Goal: Task Accomplishment & Management: Use online tool/utility

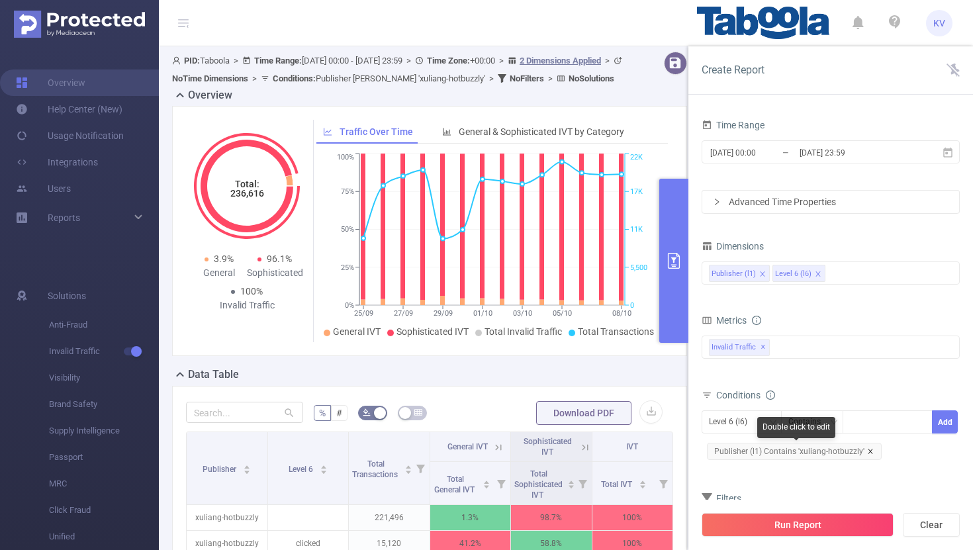
click at [867, 453] on icon "icon: close" at bounding box center [870, 451] width 7 height 7
click at [870, 420] on div at bounding box center [887, 422] width 76 height 22
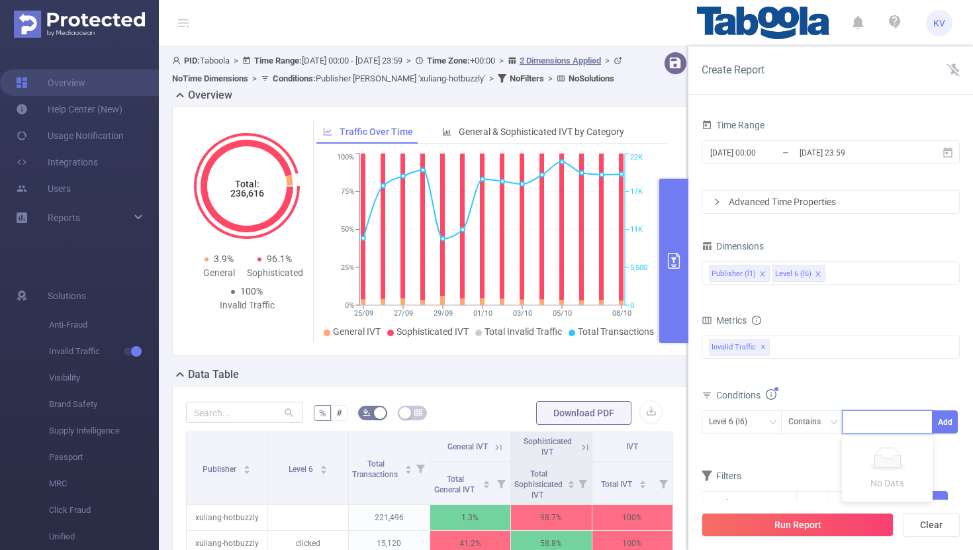
paste input "housejogger-hb"
type input "housejogger-hb"
click at [882, 447] on li "housejogger-hb" at bounding box center [888, 449] width 93 height 21
click at [941, 421] on button "Add" at bounding box center [945, 421] width 26 height 23
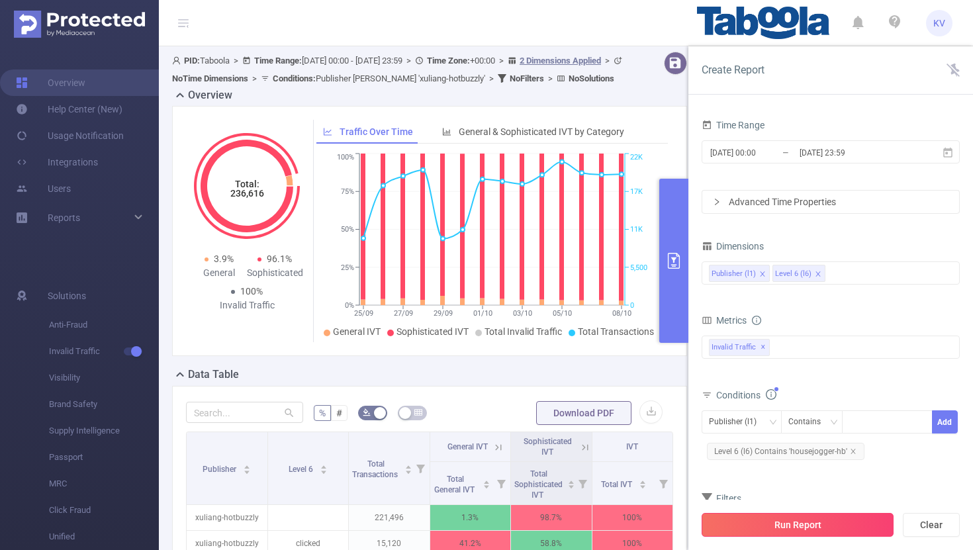
click at [820, 518] on button "Run Report" at bounding box center [798, 525] width 192 height 24
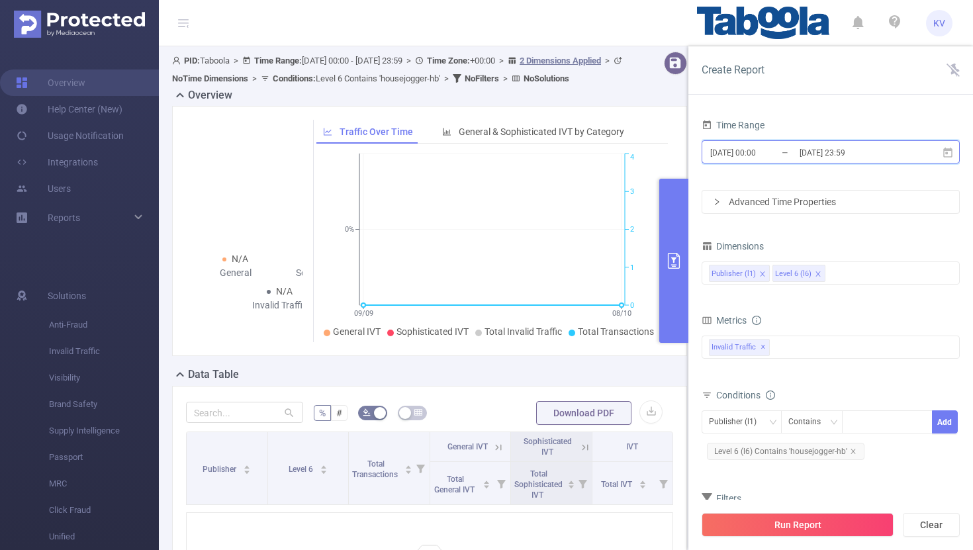
click at [947, 154] on icon at bounding box center [948, 153] width 12 height 12
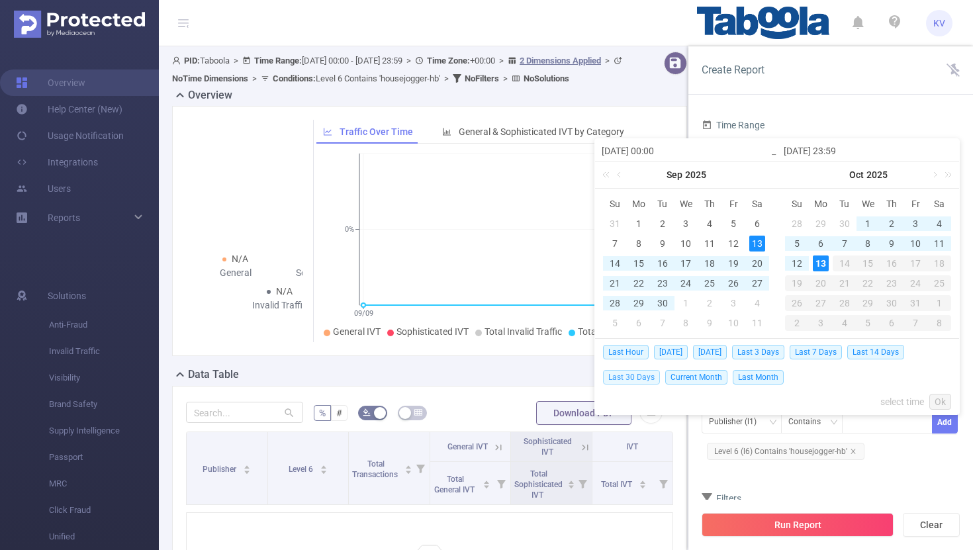
click at [630, 375] on span "Last 30 Days" at bounding box center [631, 377] width 57 height 15
type input "[DATE] 00:00"
type input "[DATE] 23:59"
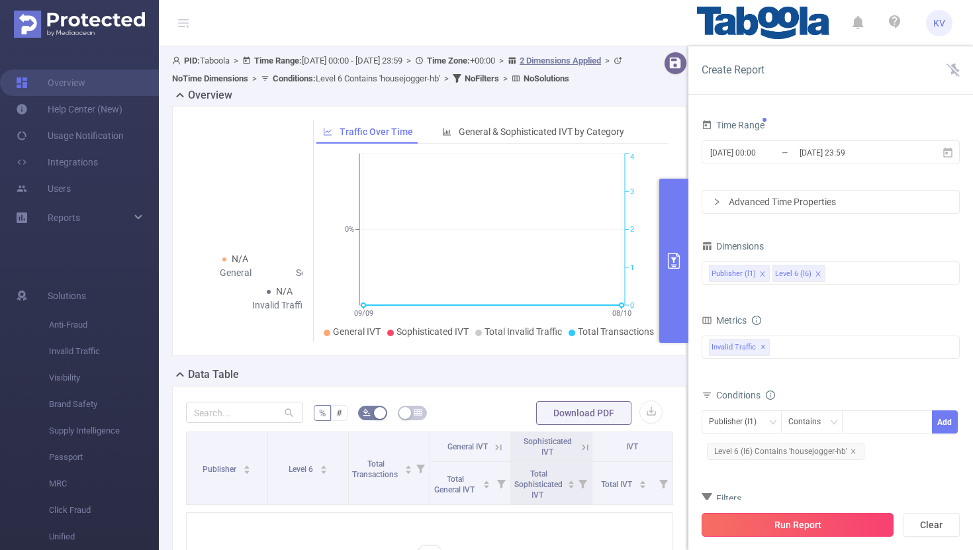
click at [797, 528] on button "Run Report" at bounding box center [798, 525] width 192 height 24
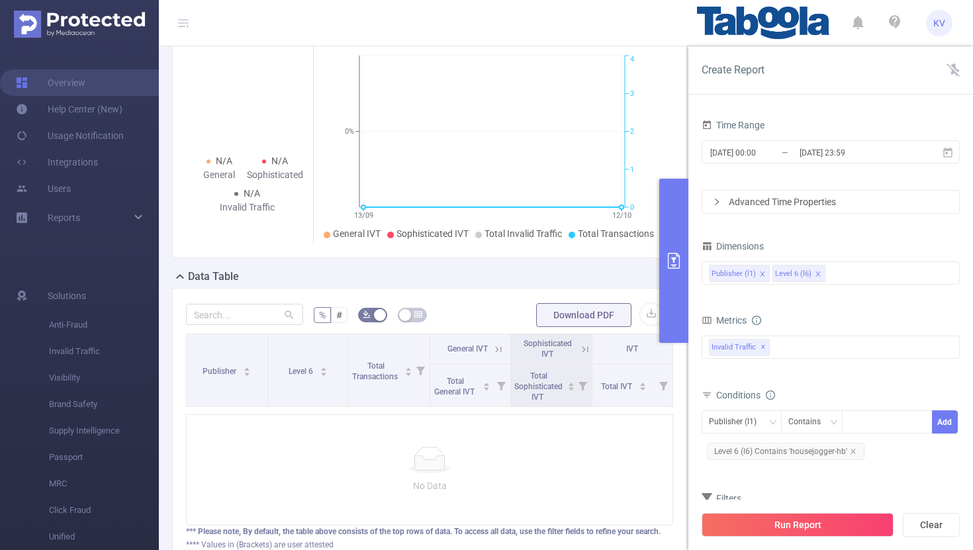
scroll to position [214, 0]
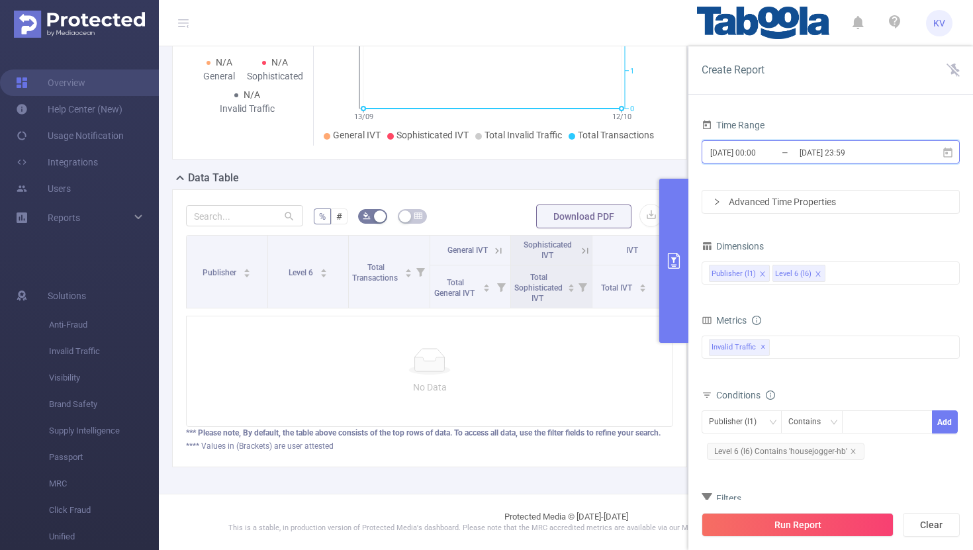
click at [946, 152] on icon at bounding box center [947, 152] width 9 height 10
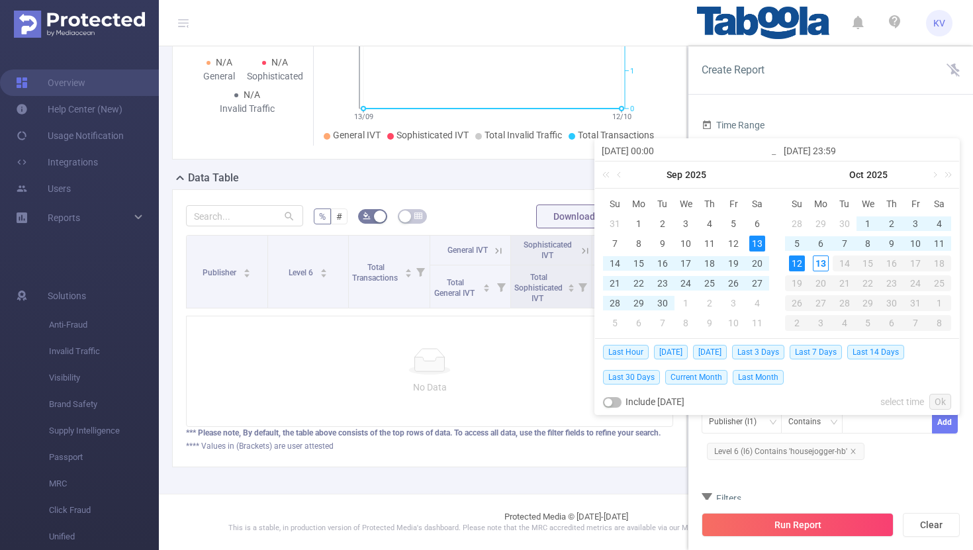
click at [946, 152] on input "[DATE] 23:59" at bounding box center [868, 151] width 169 height 16
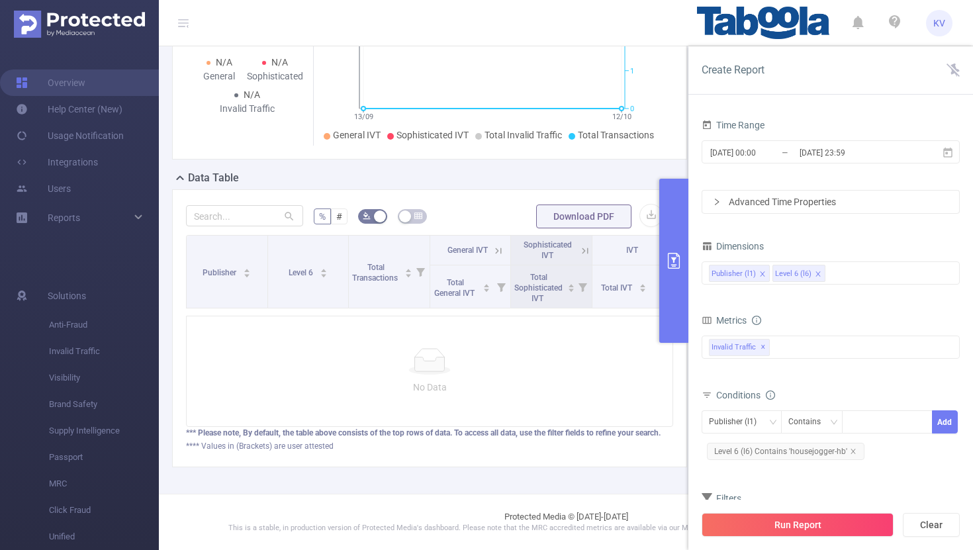
click at [925, 128] on div "Time Range" at bounding box center [831, 127] width 258 height 22
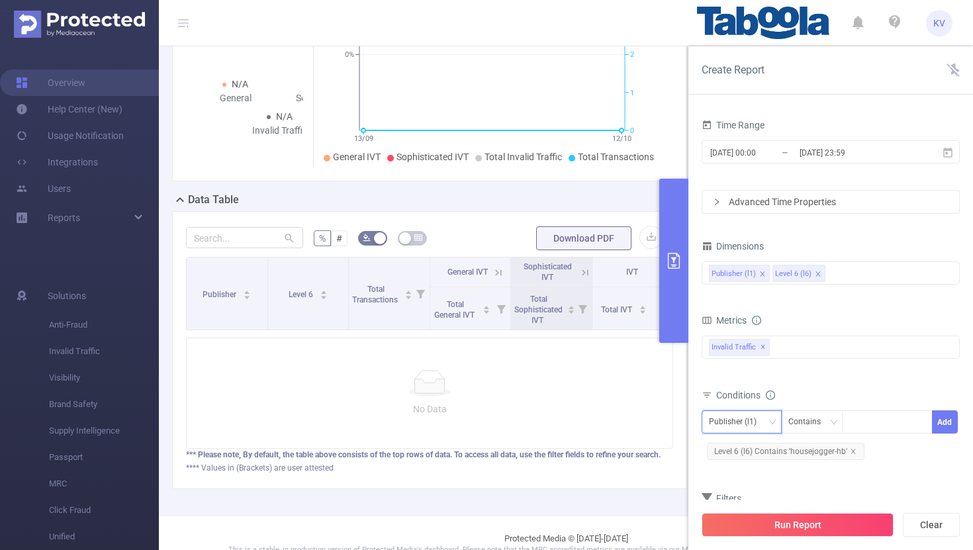
click at [772, 426] on icon "icon: down" at bounding box center [772, 422] width 8 height 9
click at [760, 451] on li "Publisher (l1)" at bounding box center [742, 449] width 80 height 21
click at [853, 453] on icon "icon: close" at bounding box center [852, 451] width 5 height 5
click at [858, 426] on div at bounding box center [887, 422] width 76 height 22
click at [855, 422] on input at bounding box center [852, 422] width 6 height 17
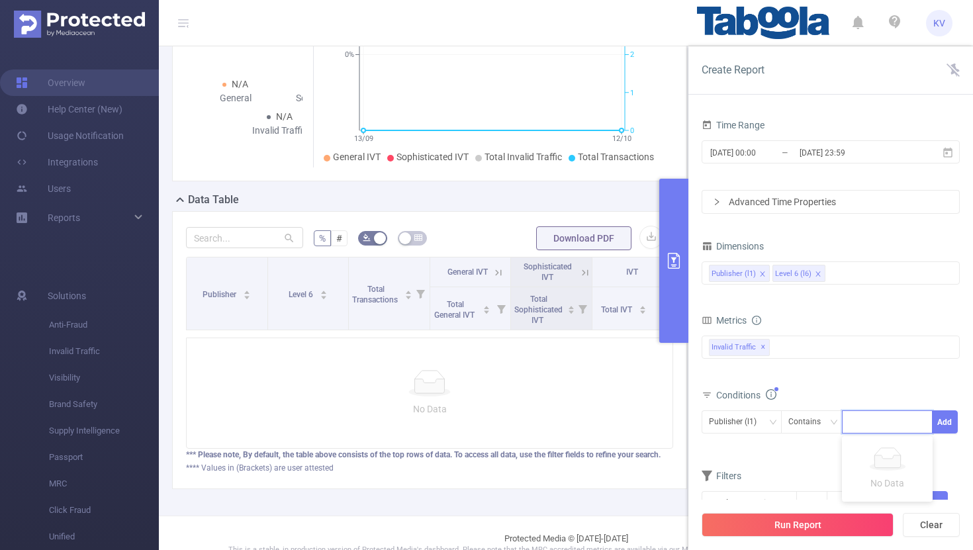
paste input "housejogger-hb"
type input "housejogger-hb"
click at [874, 445] on li "housejogger-hb" at bounding box center [888, 449] width 93 height 21
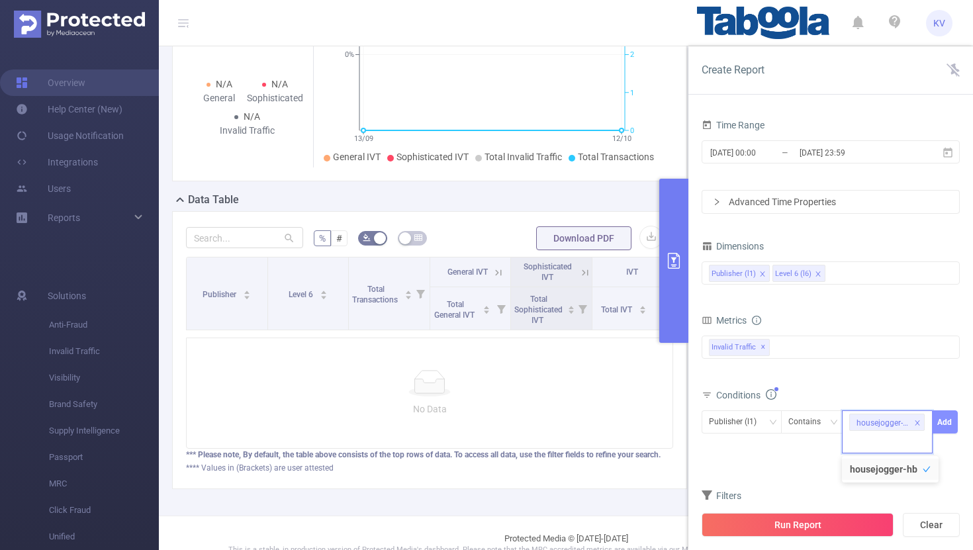
click at [940, 427] on button "Add" at bounding box center [945, 421] width 26 height 23
click at [813, 537] on div "Run Report Clear" at bounding box center [830, 525] width 285 height 50
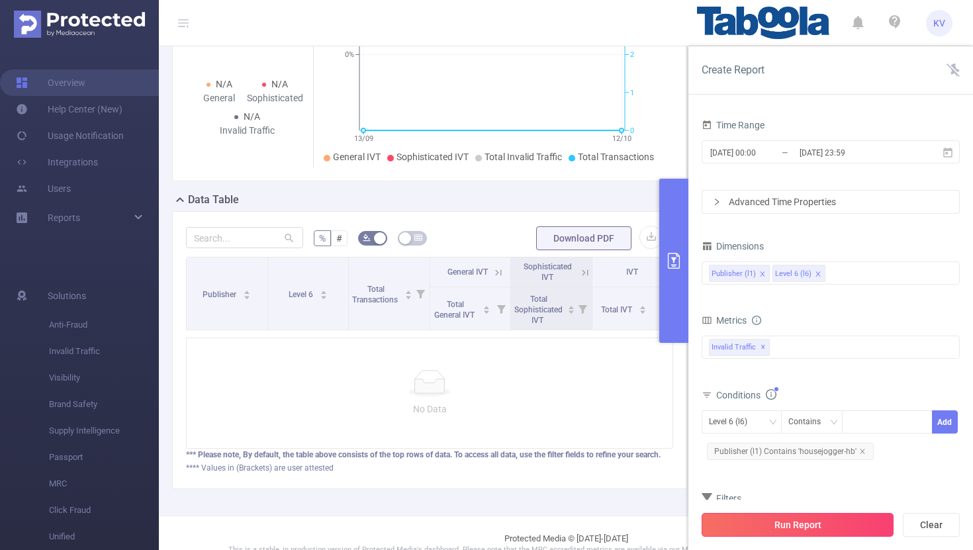
click at [812, 534] on button "Run Report" at bounding box center [798, 525] width 192 height 24
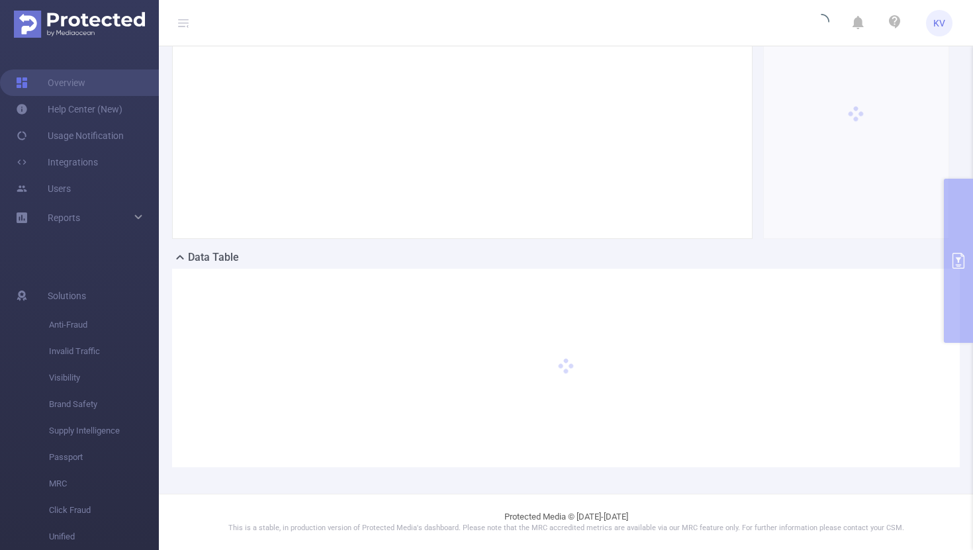
scroll to position [116, 0]
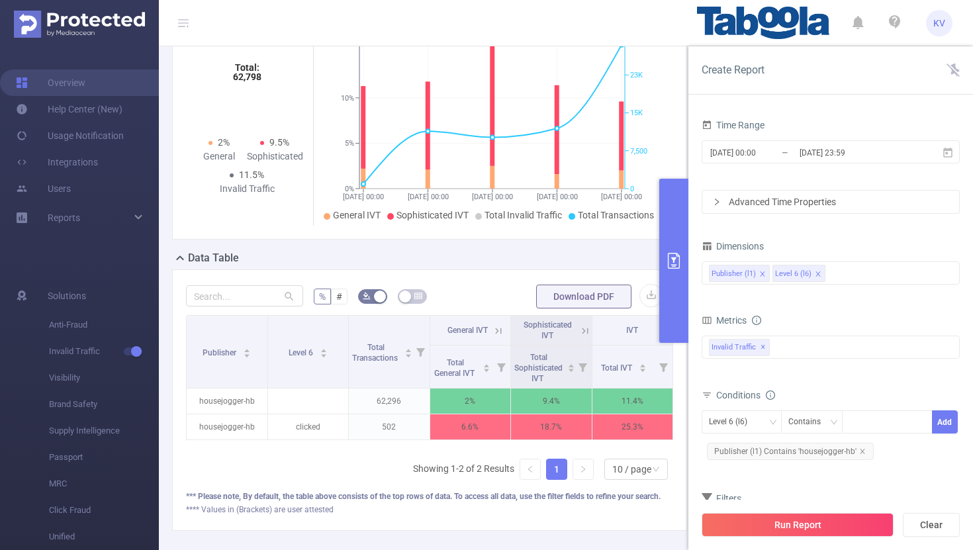
scroll to position [19, 0]
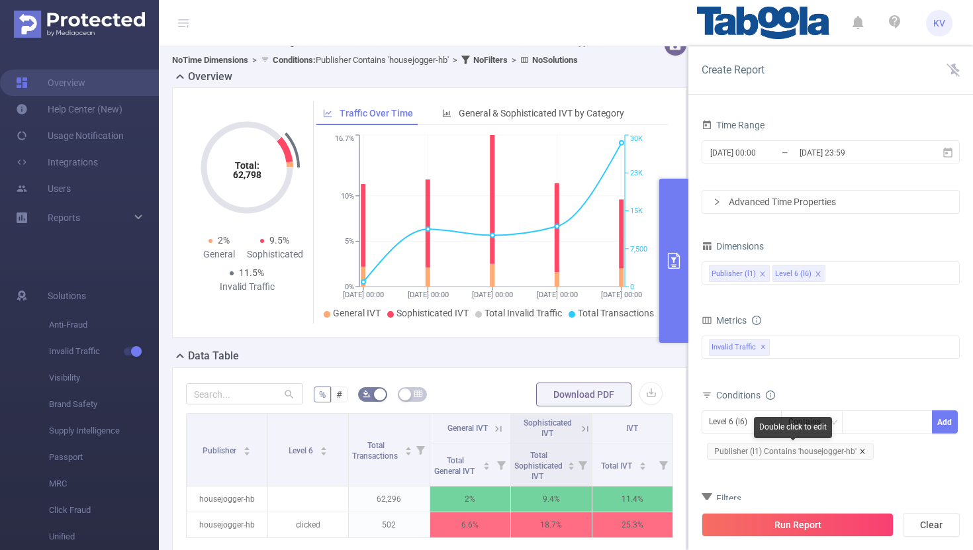
click at [860, 449] on icon "icon: close" at bounding box center [862, 451] width 7 height 7
click at [754, 424] on div "Level 6 (l6)" at bounding box center [733, 422] width 48 height 22
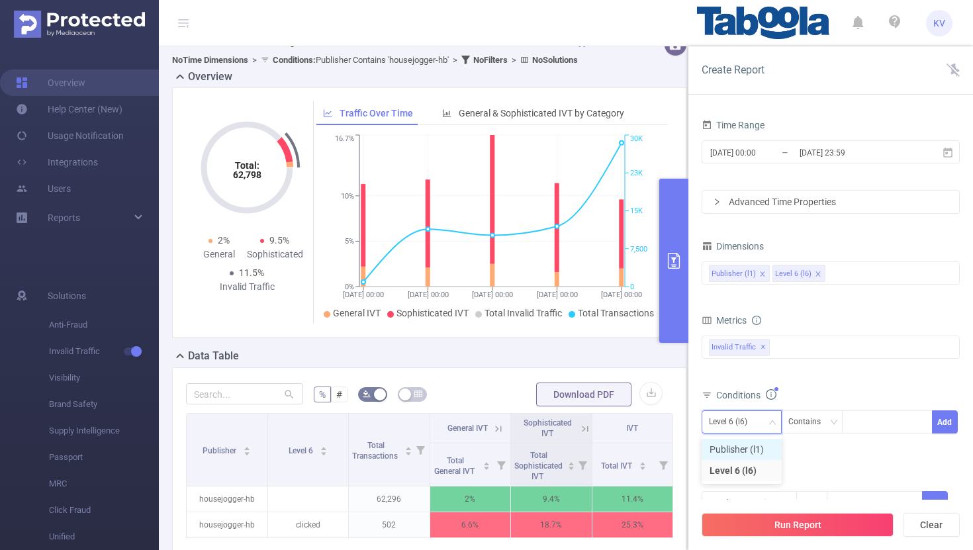
click at [751, 449] on li "Publisher (l1)" at bounding box center [742, 449] width 80 height 21
click at [866, 422] on div at bounding box center [887, 422] width 76 height 22
paste input "livenews-americanroulette"
type input "livenews-americanroulette"
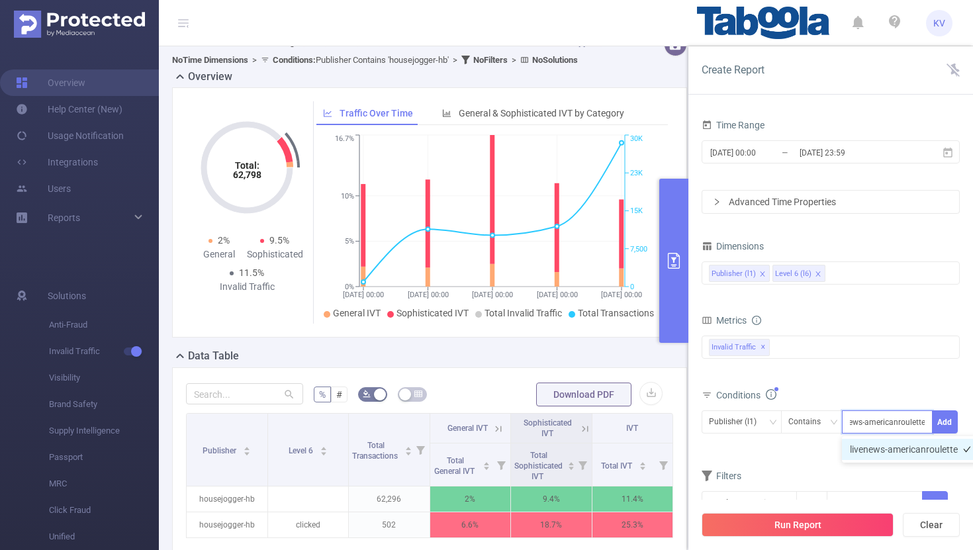
click at [907, 449] on li "livenews-americanroulette" at bounding box center [910, 449] width 137 height 21
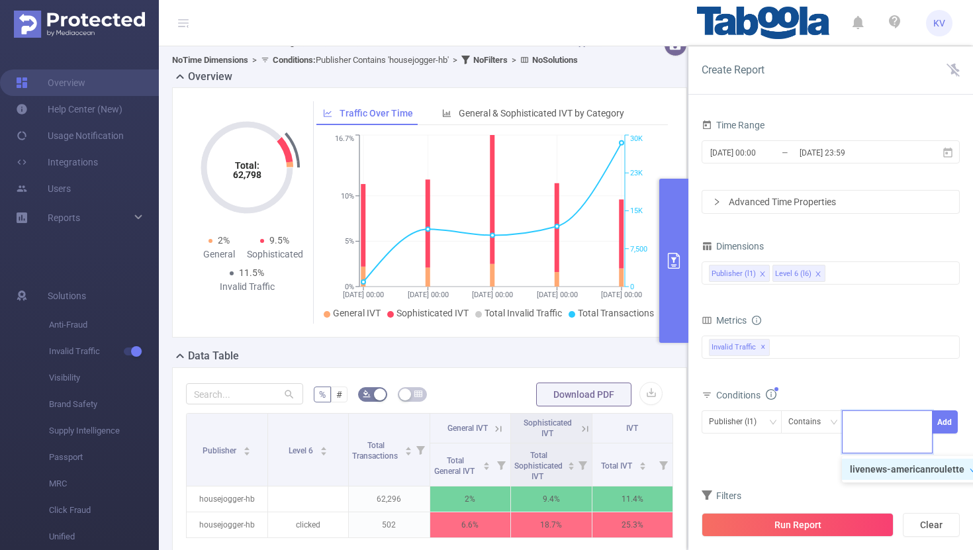
scroll to position [0, 0]
click at [950, 424] on button "Add" at bounding box center [945, 421] width 26 height 23
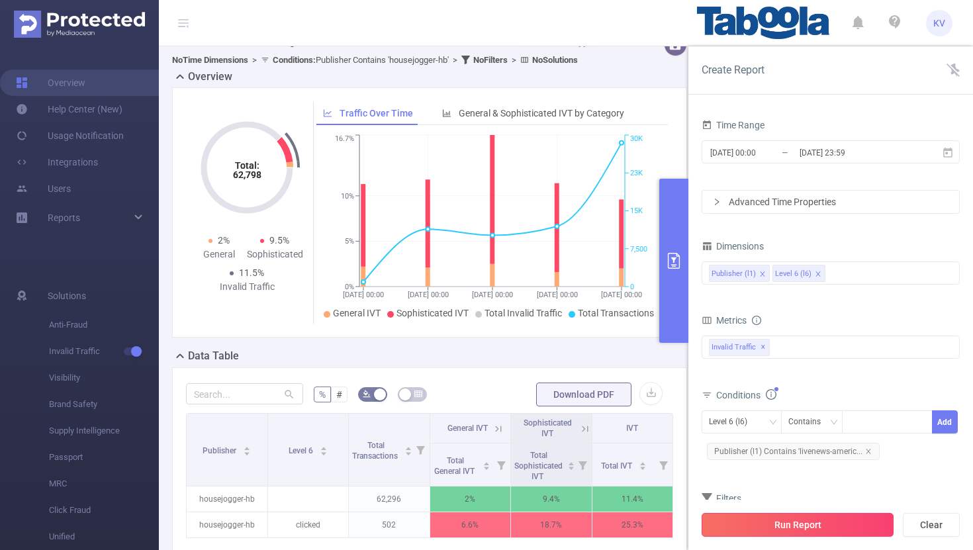
click at [820, 525] on button "Run Report" at bounding box center [798, 525] width 192 height 24
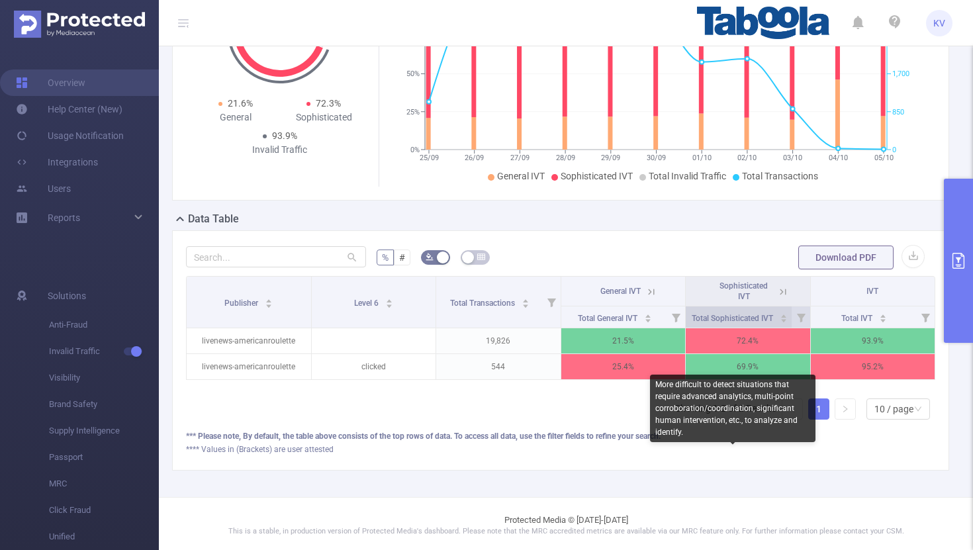
scroll to position [158, 0]
